Goal: Task Accomplishment & Management: Complete application form

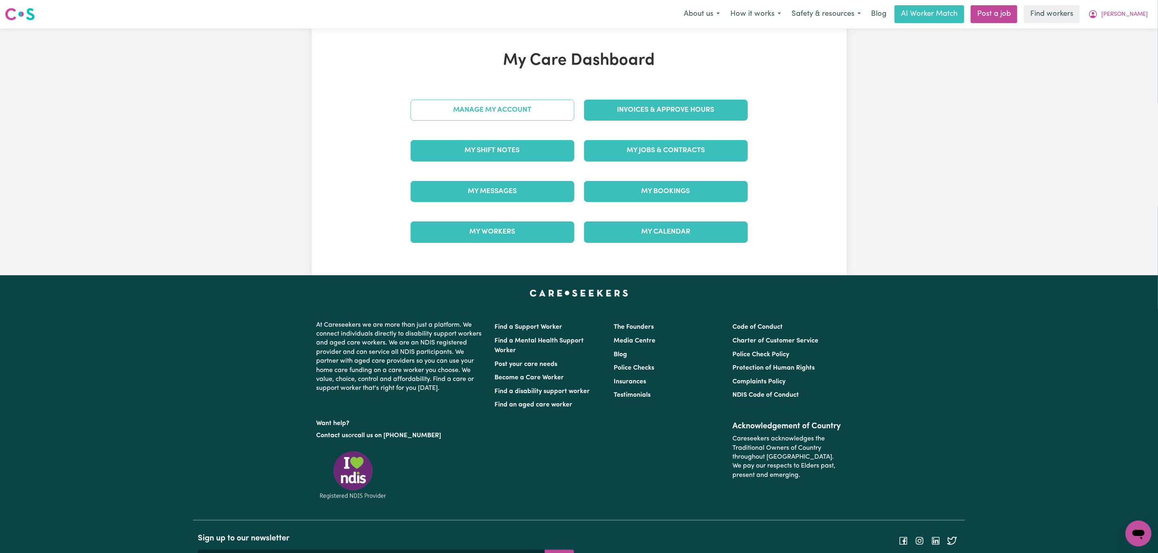
click at [481, 108] on link "Manage My Account" at bounding box center [492, 110] width 164 height 21
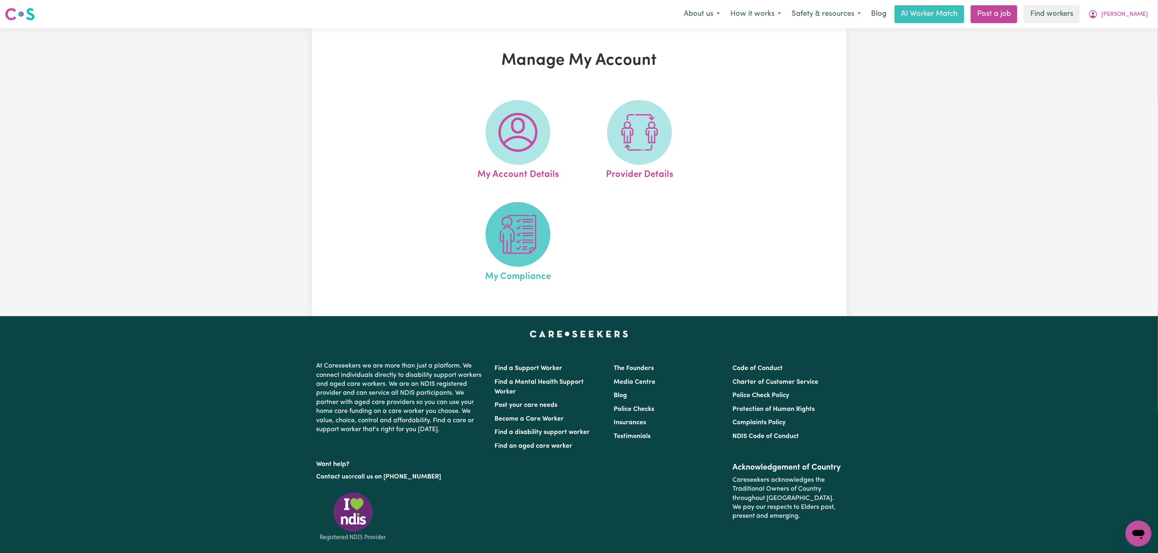
click at [496, 241] on span at bounding box center [517, 234] width 65 height 65
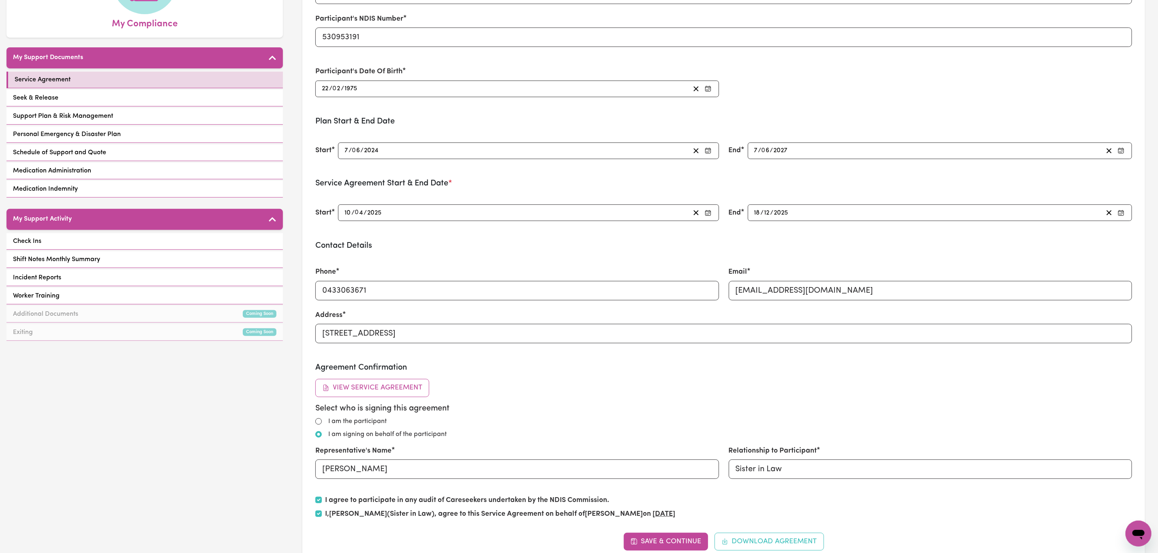
scroll to position [182, 0]
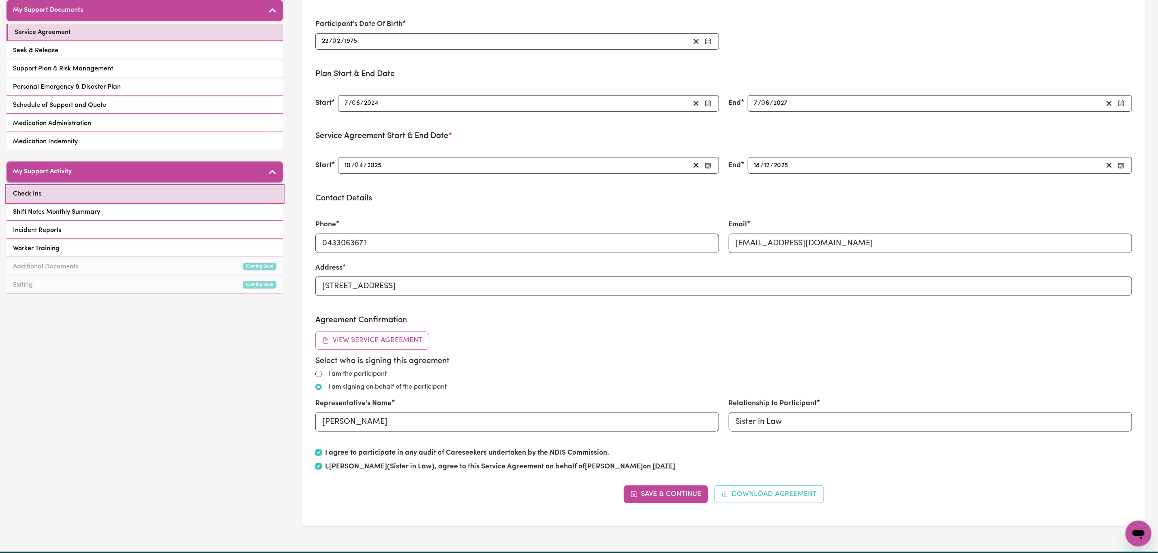
click at [113, 197] on link "Check Ins" at bounding box center [144, 194] width 276 height 17
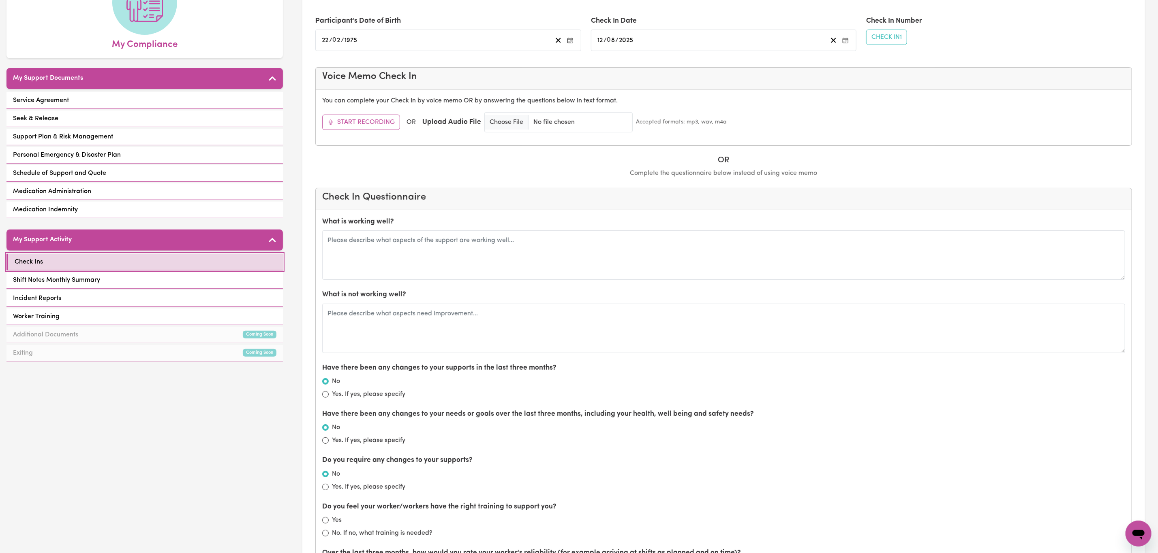
scroll to position [122, 0]
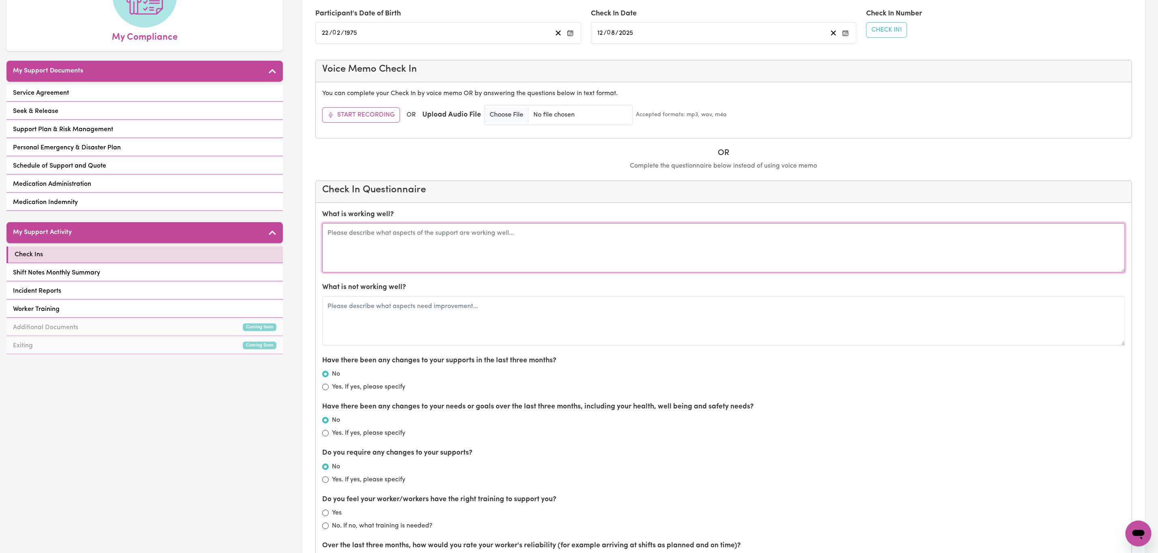
click at [409, 250] on textarea at bounding box center [723, 247] width 803 height 49
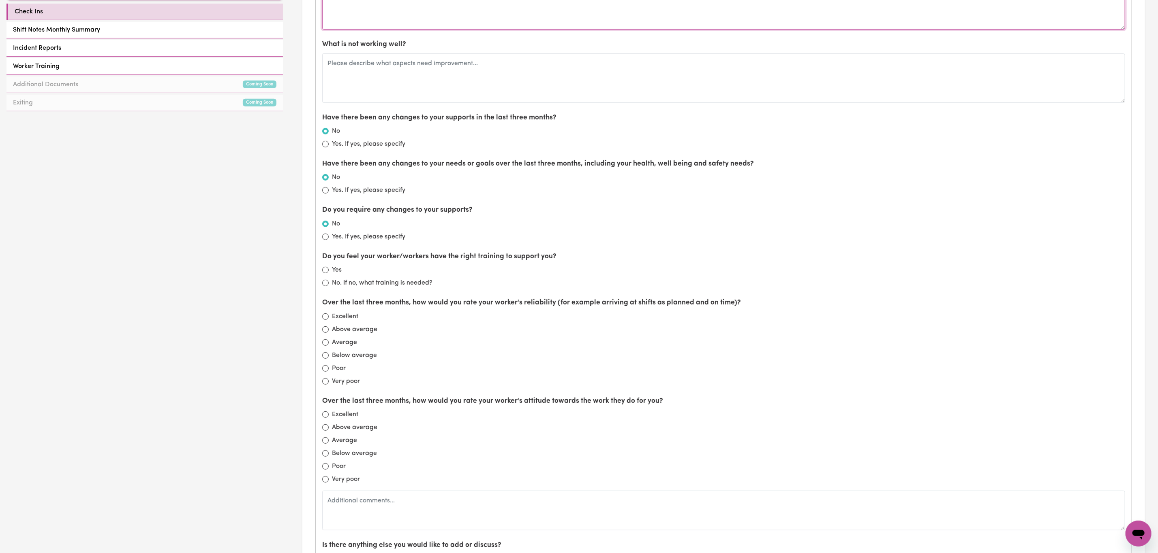
scroll to position [304, 0]
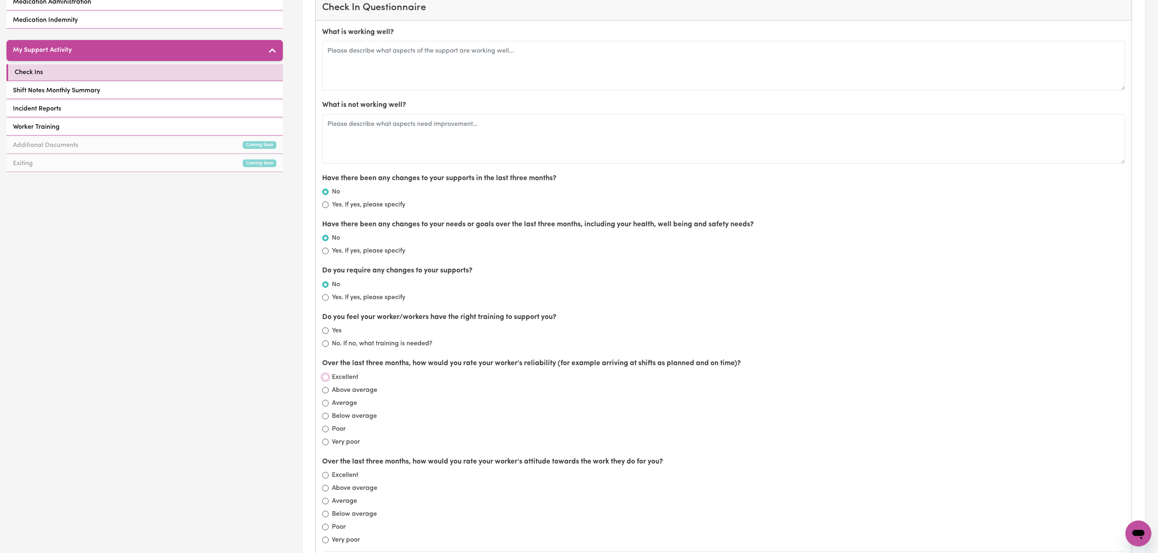
click at [327, 380] on input "Excellent" at bounding box center [325, 377] width 6 height 6
radio input "true"
click at [325, 479] on input "Excellent" at bounding box center [325, 475] width 6 height 6
radio input "true"
click at [324, 333] on input "Yes" at bounding box center [325, 331] width 6 height 6
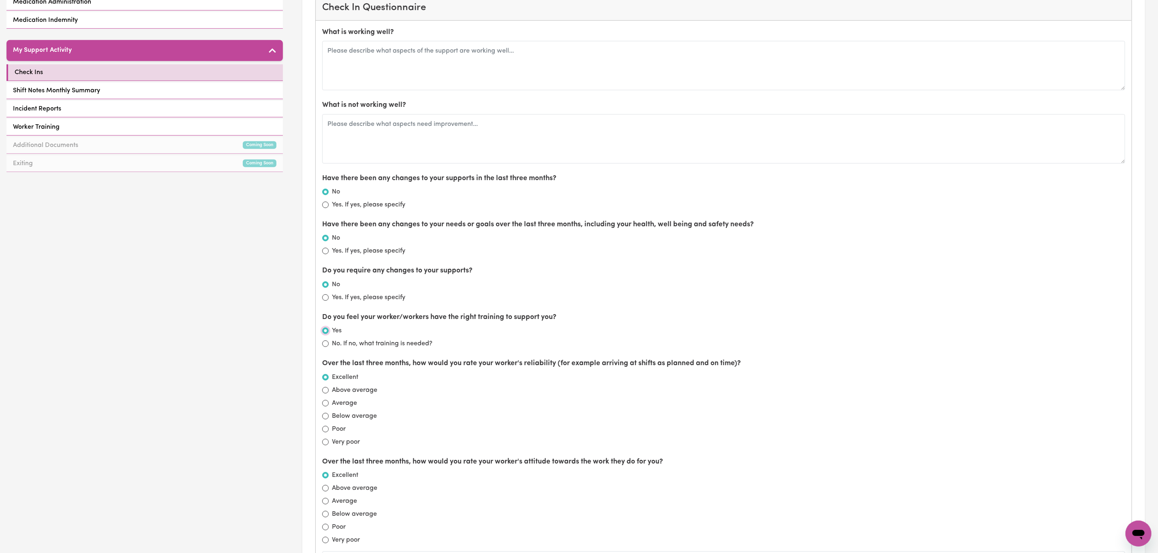
radio input "true"
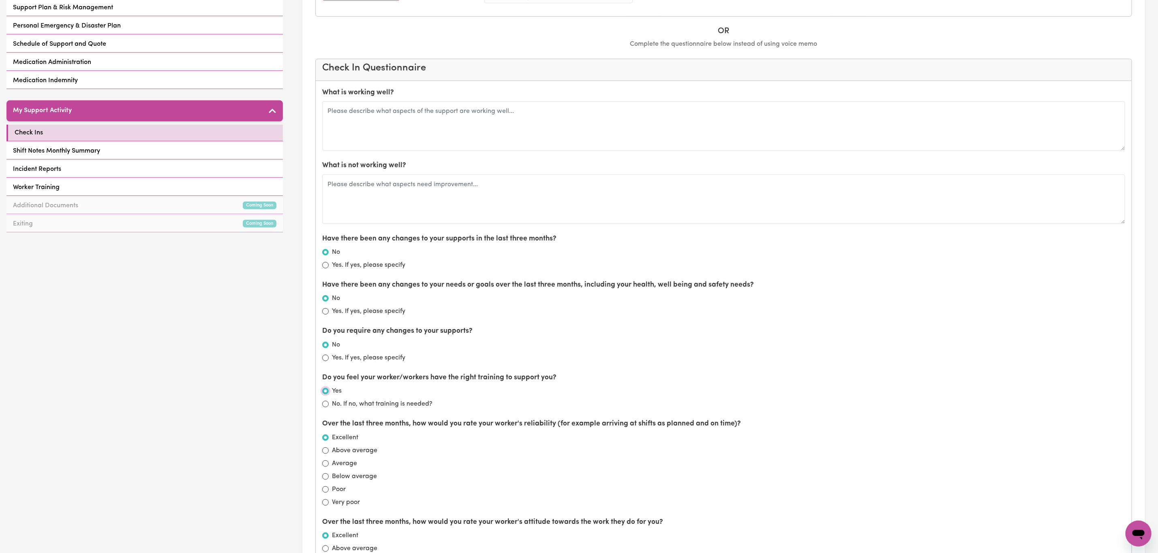
scroll to position [243, 0]
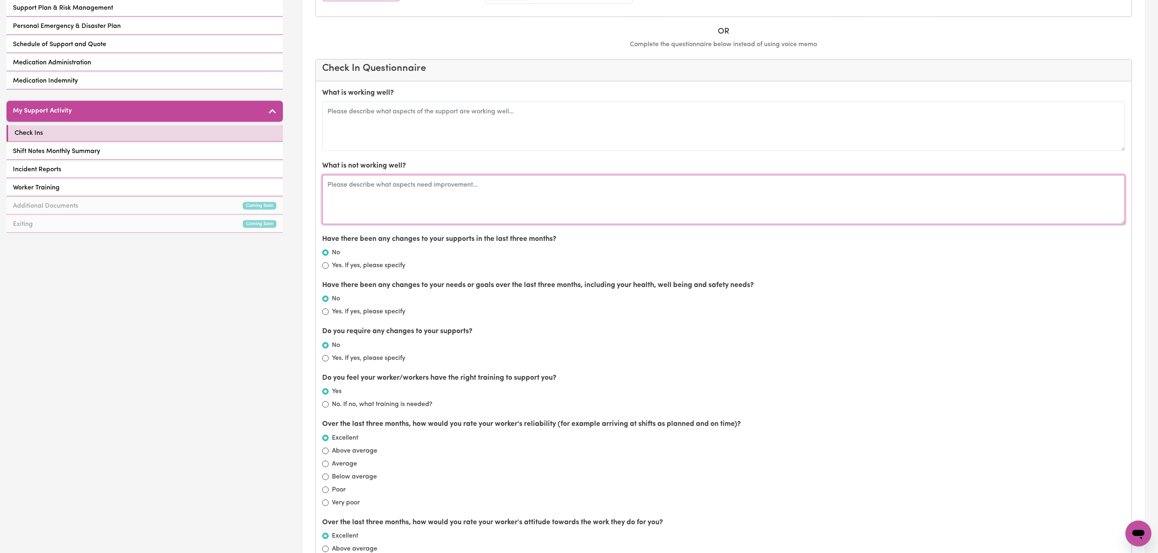
drag, startPoint x: 393, startPoint y: 180, endPoint x: 392, endPoint y: 189, distance: 8.5
click at [392, 188] on textarea at bounding box center [723, 199] width 803 height 49
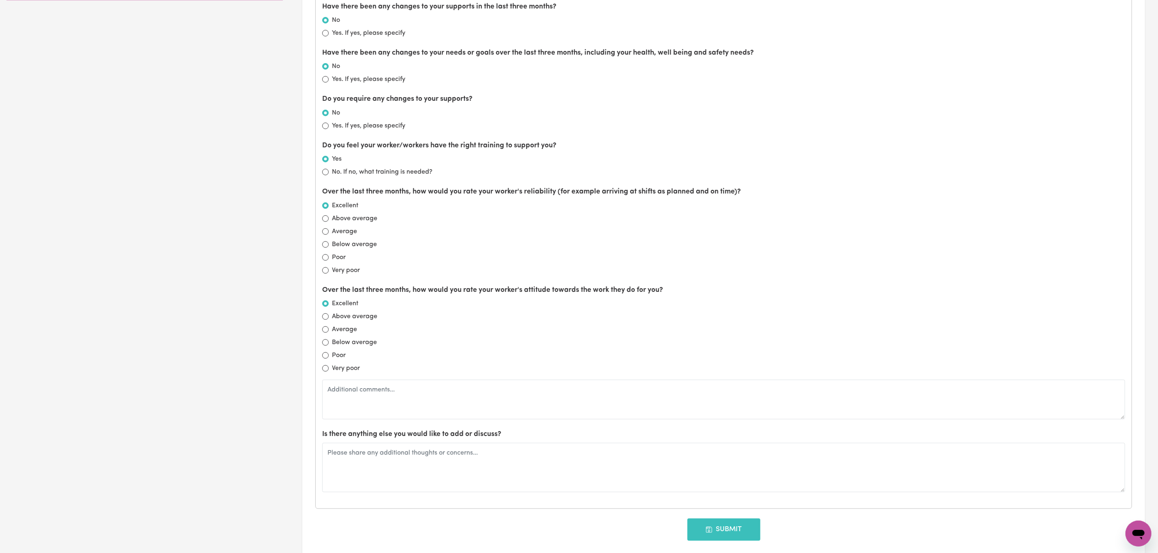
scroll to position [486, 0]
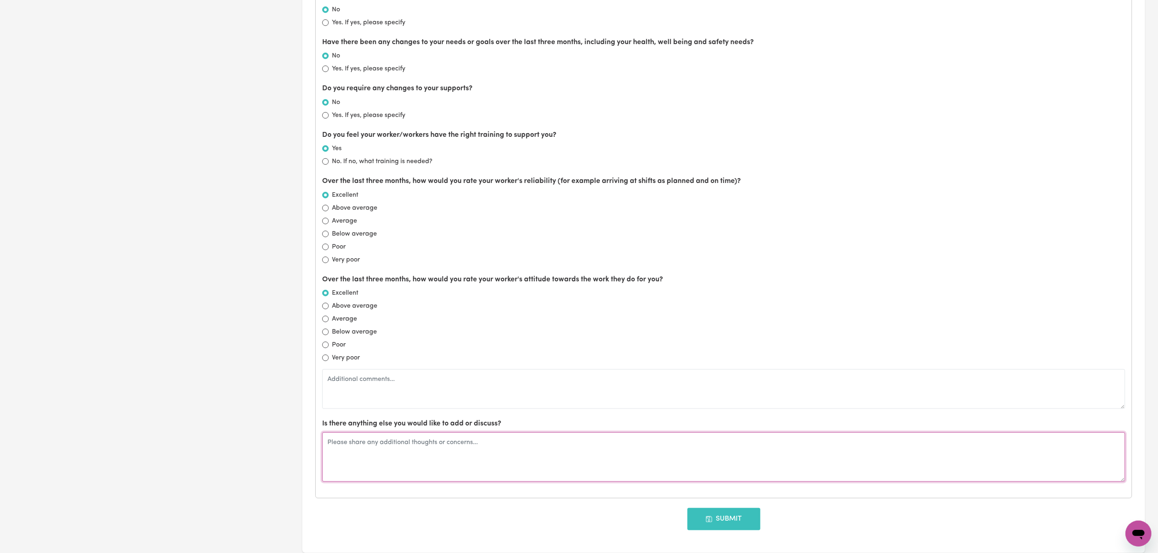
click at [429, 465] on textarea at bounding box center [723, 457] width 803 height 49
click at [449, 467] on textarea at bounding box center [723, 457] width 803 height 49
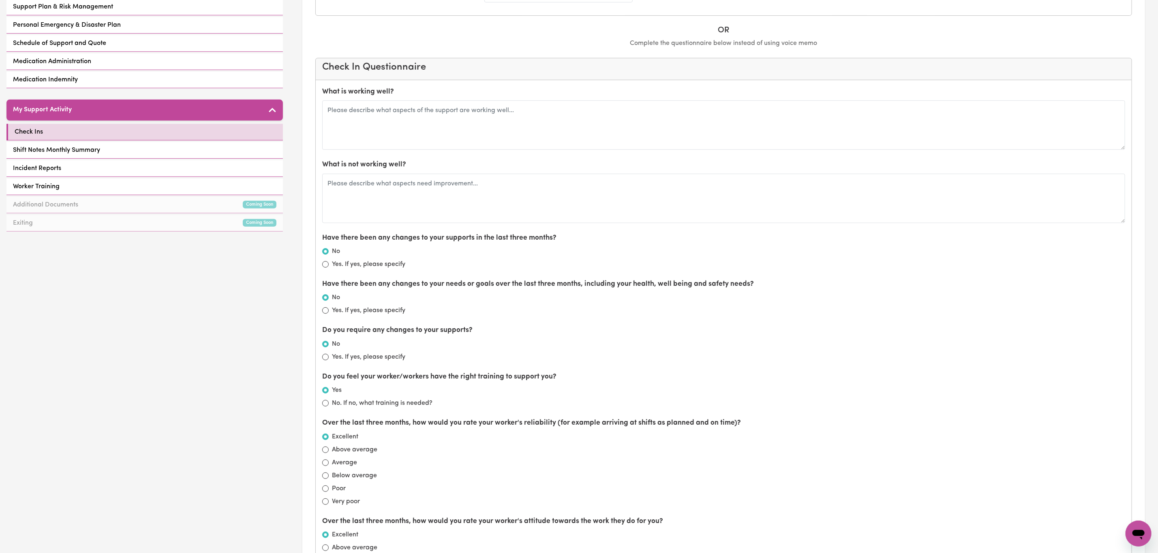
scroll to position [243, 0]
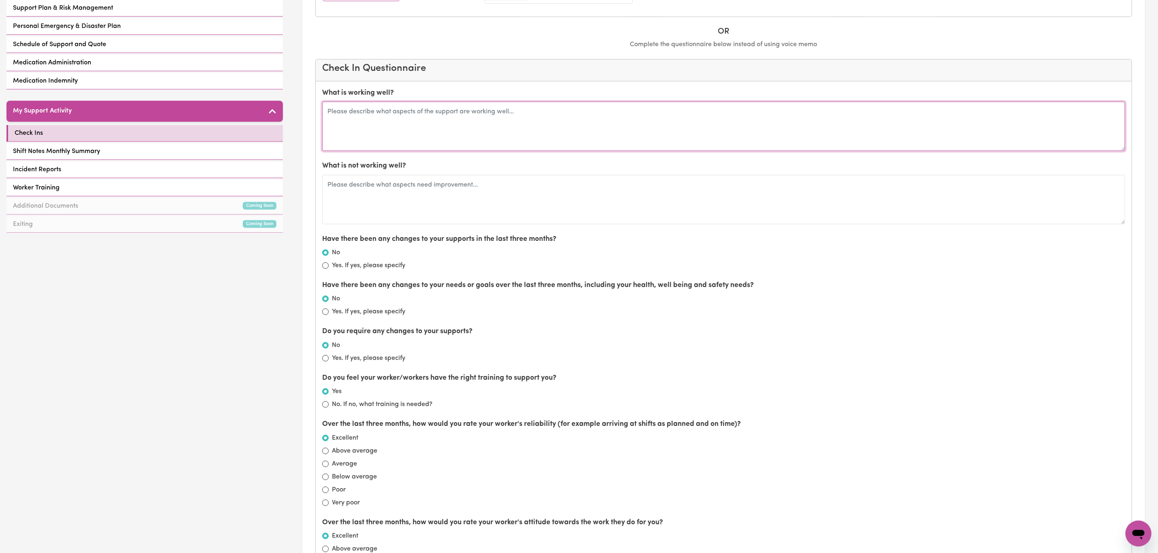
click at [377, 130] on textarea at bounding box center [723, 126] width 803 height 49
click at [547, 118] on textarea "[PERSON_NAME] has been great for [PERSON_NAME] - communication and reliability …" at bounding box center [723, 126] width 803 height 49
type textarea "[PERSON_NAME] has been great for [PERSON_NAME] - communication and reliability …"
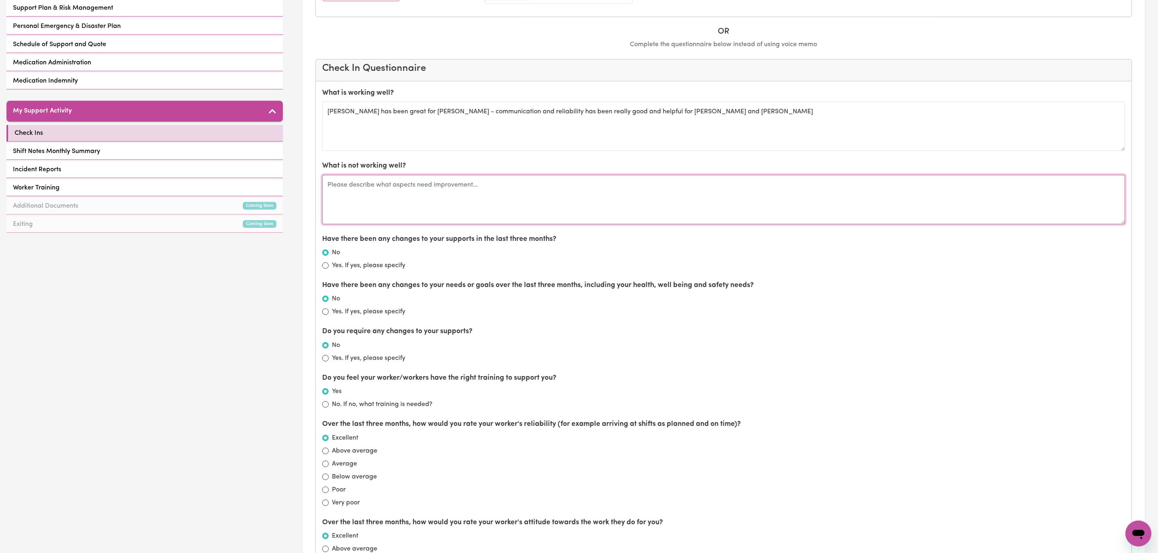
click at [374, 217] on textarea at bounding box center [723, 199] width 803 height 49
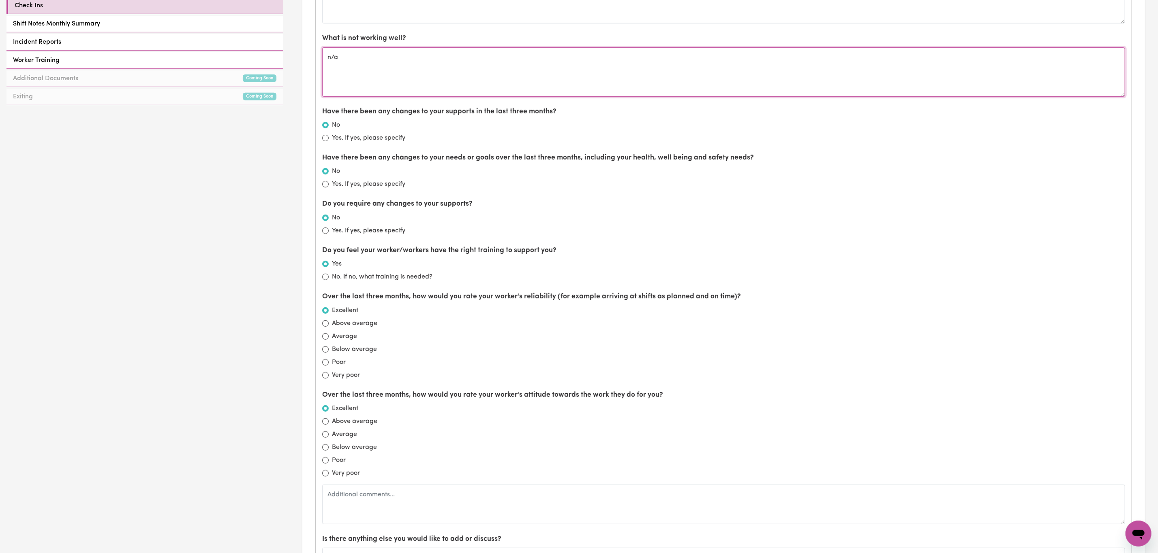
scroll to position [182, 0]
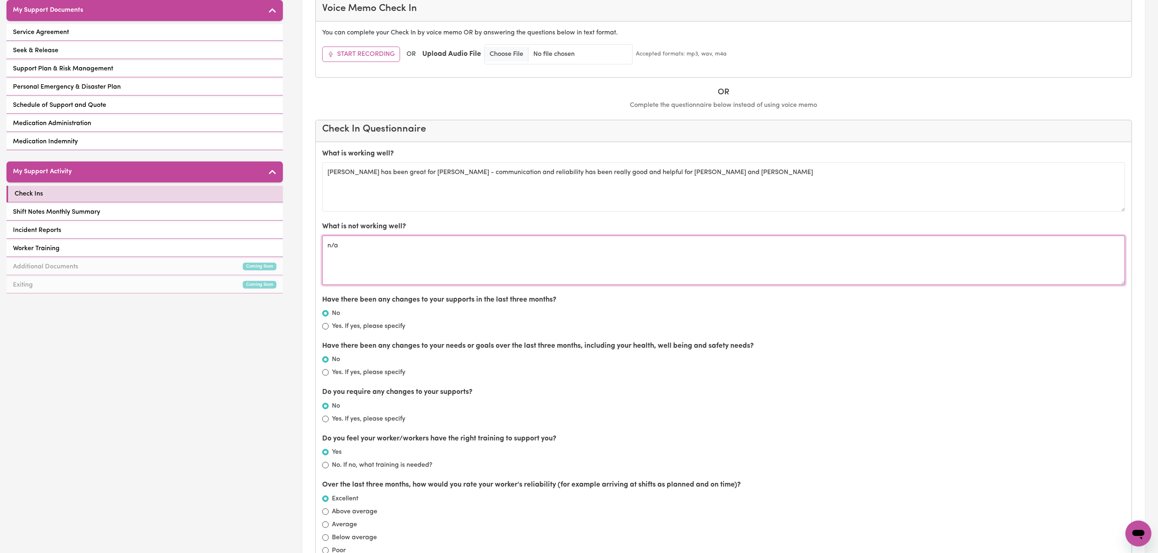
type textarea "n/a"
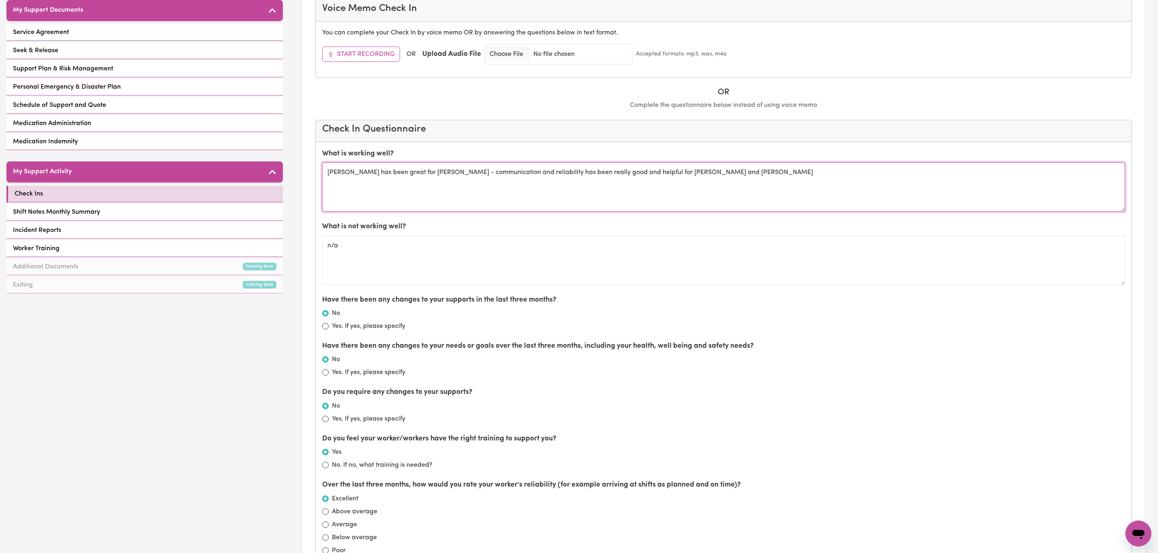
click at [683, 175] on textarea "[PERSON_NAME] has been great for [PERSON_NAME] - communication and reliability …" at bounding box center [723, 186] width 803 height 49
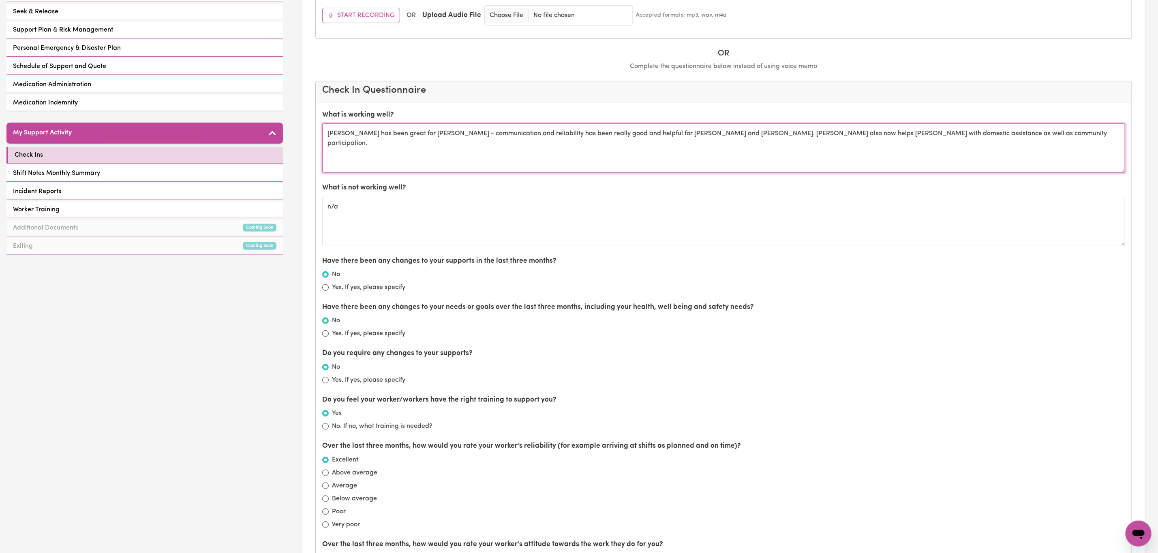
scroll to position [243, 0]
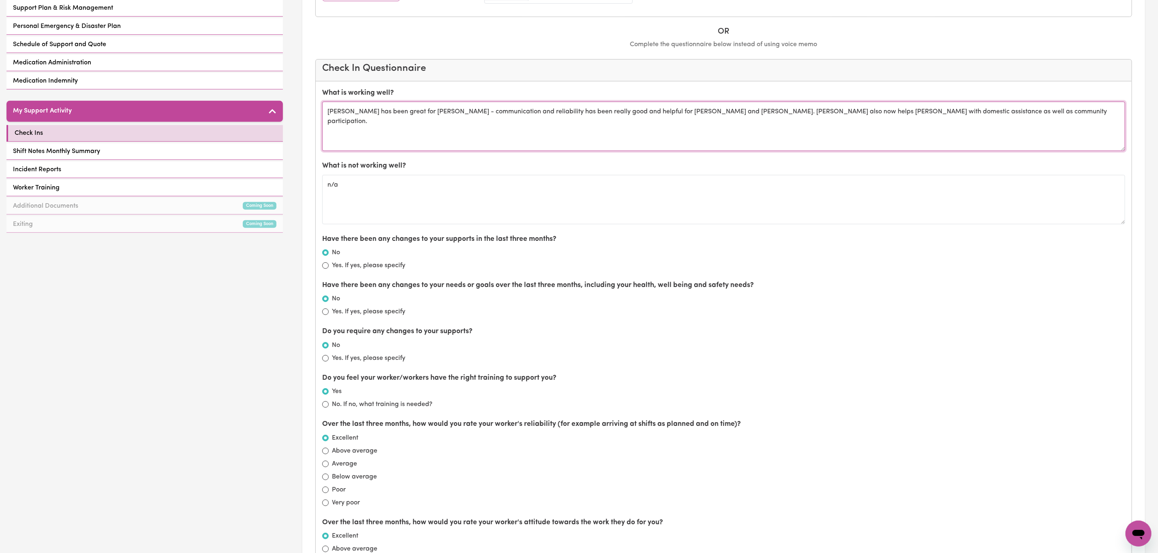
type textarea "[PERSON_NAME] has been great for [PERSON_NAME] - communication and reliability …"
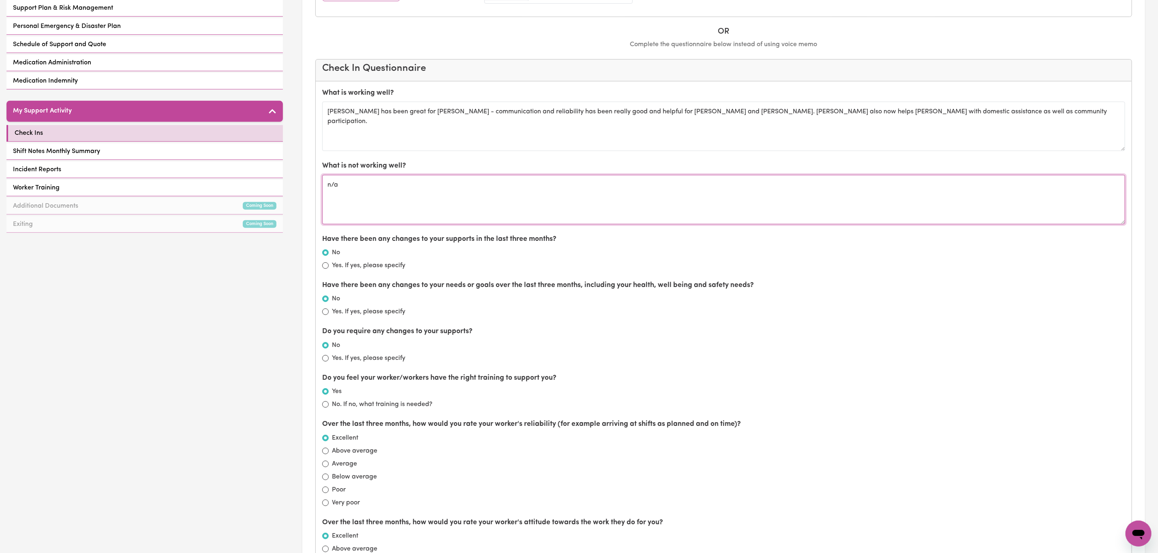
click at [409, 212] on textarea "n/a" at bounding box center [723, 199] width 803 height 49
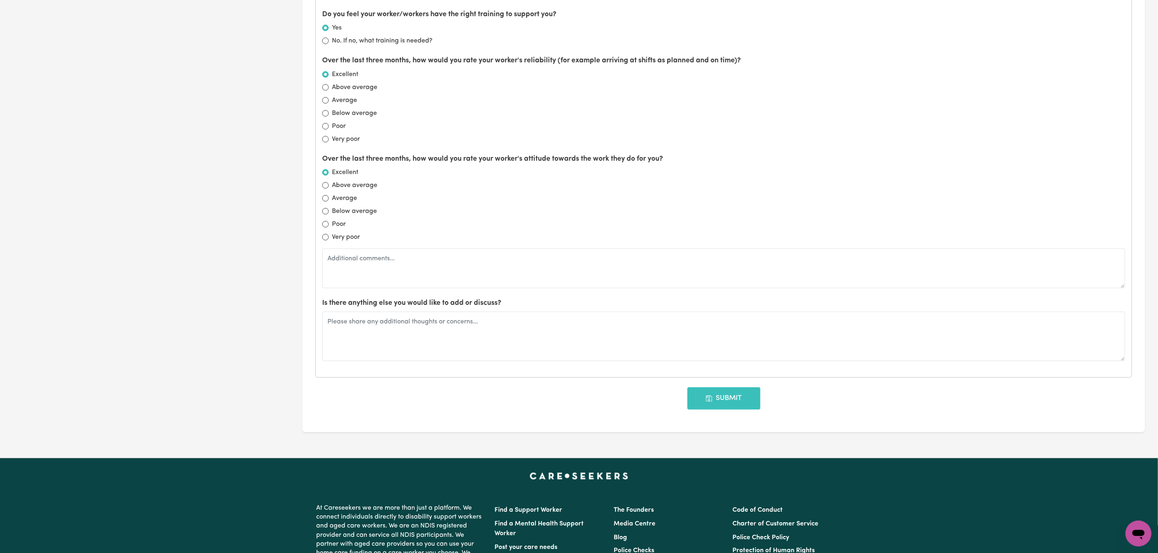
scroll to position [608, 0]
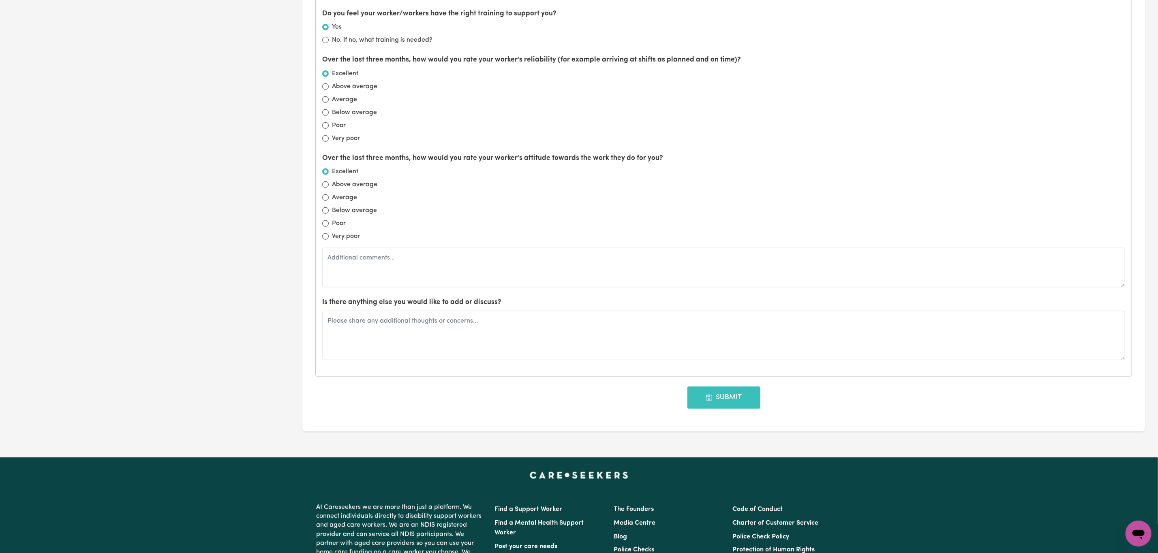
type textarea "n/a - all is working really well"
click at [434, 372] on div "What is working well? [PERSON_NAME] has been great for [PERSON_NAME] - communic…" at bounding box center [724, 47] width 816 height 660
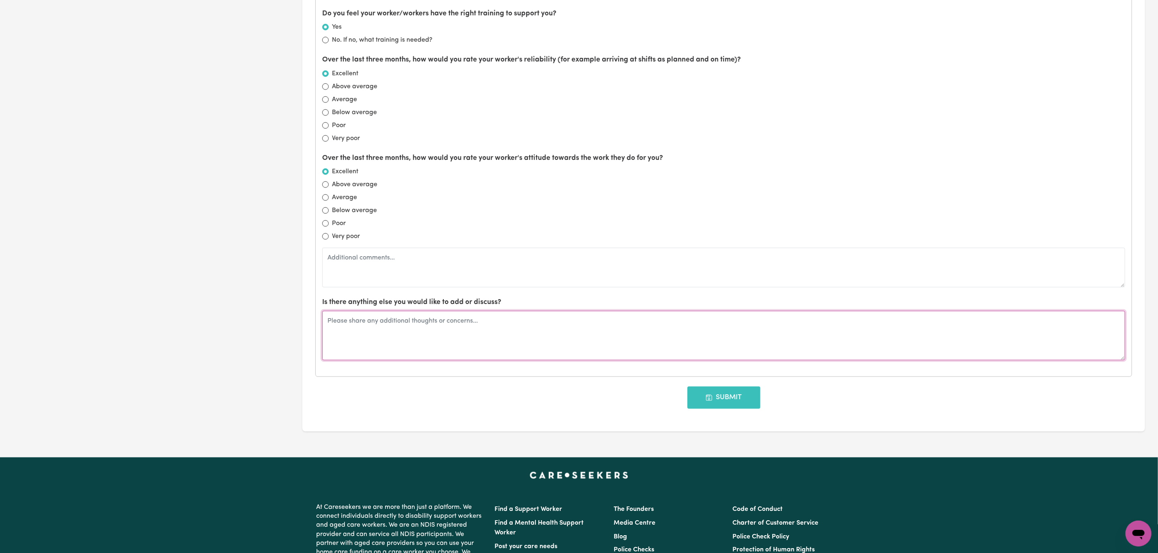
click at [421, 343] on textarea at bounding box center [723, 335] width 803 height 49
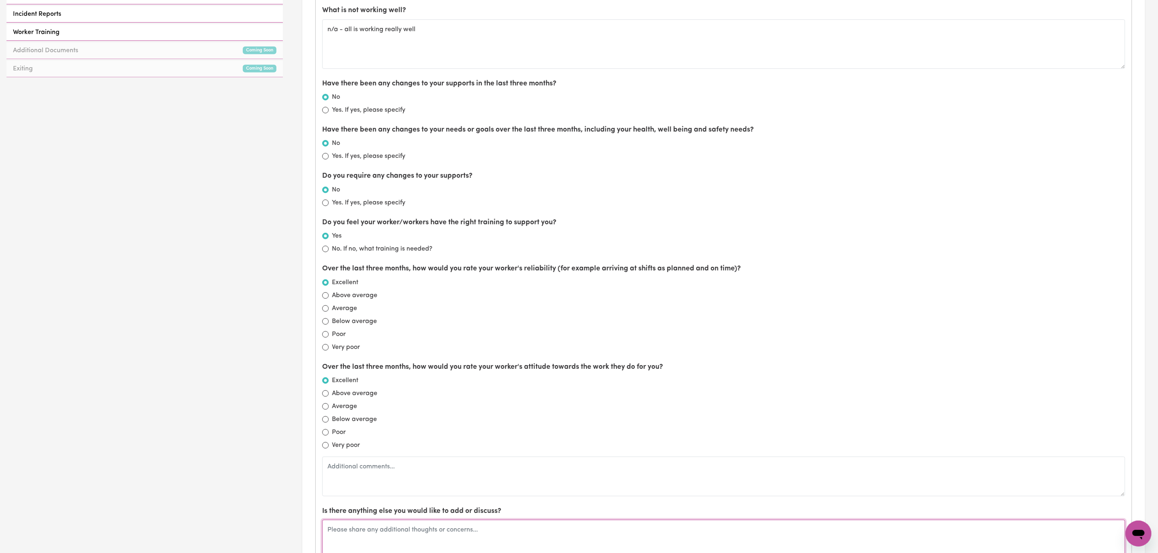
scroll to position [486, 0]
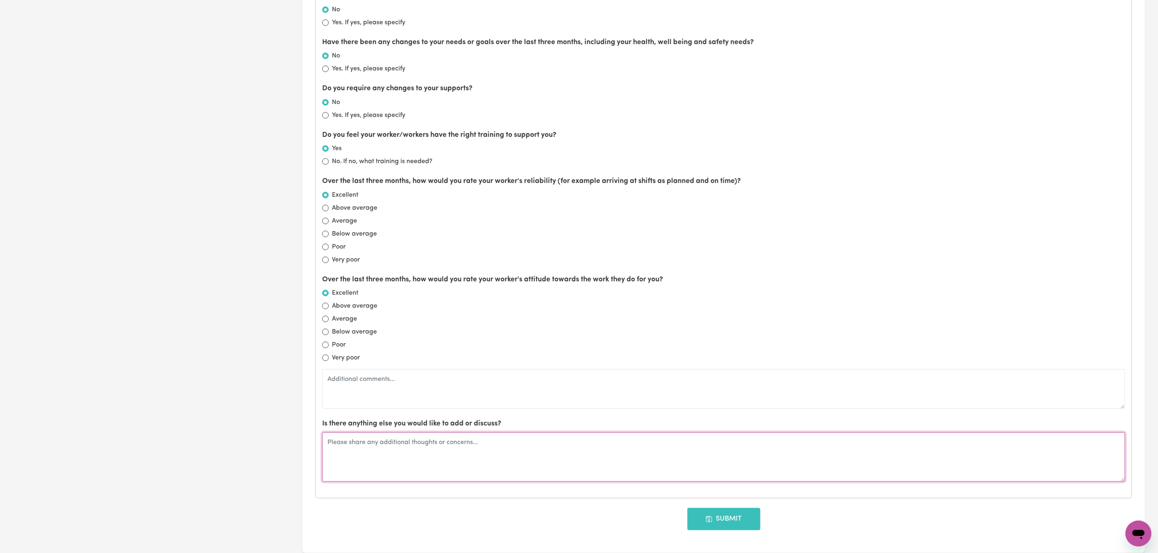
click at [384, 468] on textarea at bounding box center [723, 457] width 803 height 49
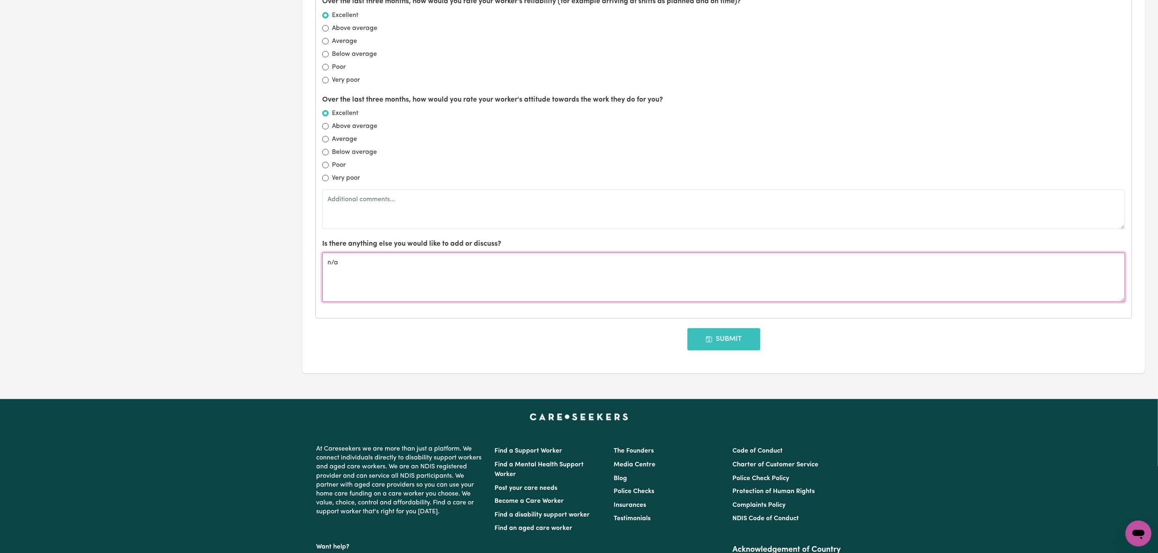
scroll to position [669, 0]
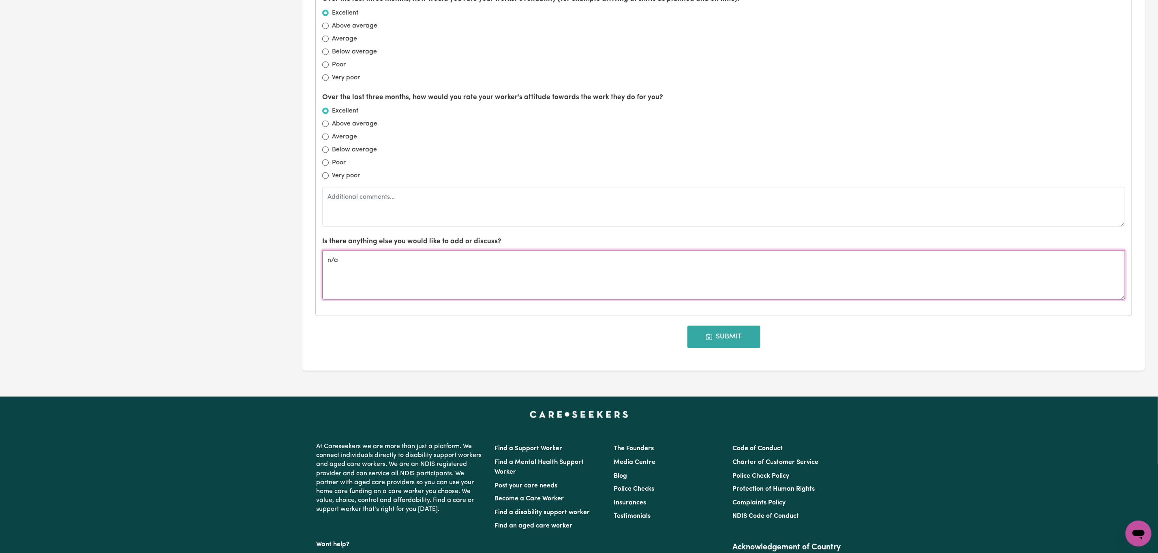
type textarea "n/a"
click at [721, 343] on button "Submit" at bounding box center [723, 337] width 73 height 22
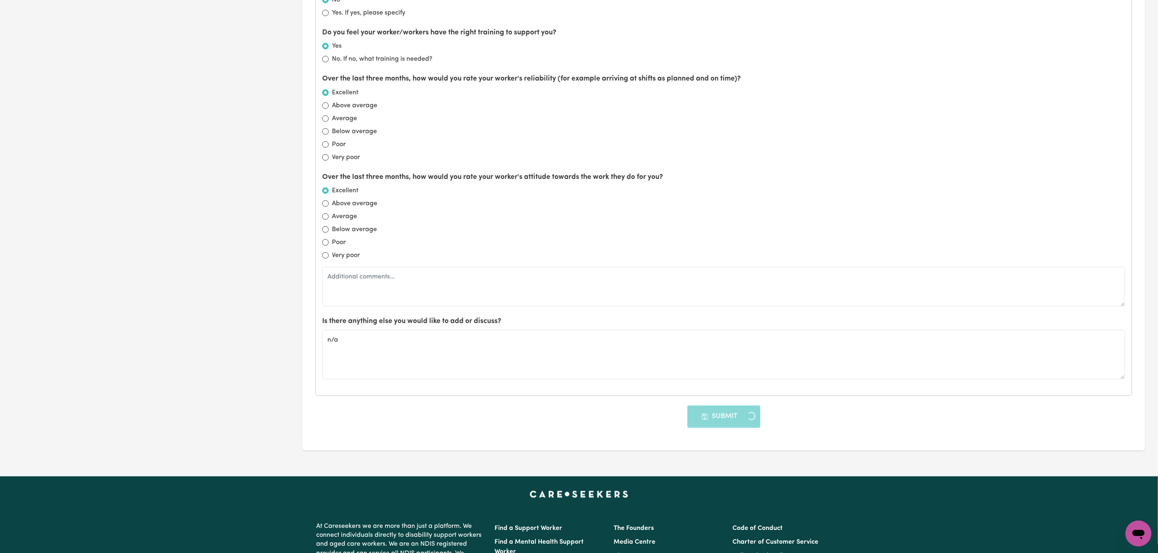
scroll to position [304, 0]
